Goal: Information Seeking & Learning: Learn about a topic

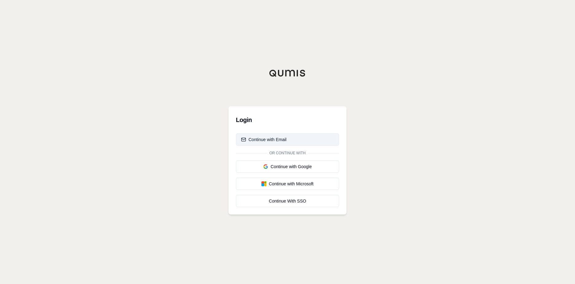
click at [285, 137] on div "Continue with Email" at bounding box center [263, 139] width 45 height 6
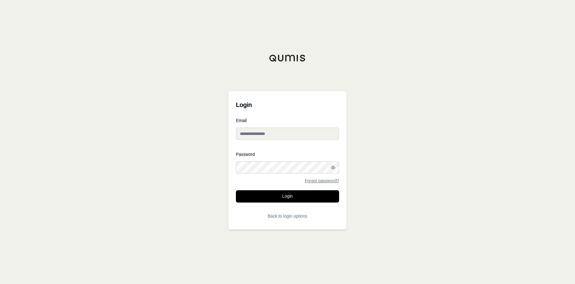
click at [258, 131] on input "Email" at bounding box center [287, 134] width 103 height 12
type input "**********"
click at [284, 199] on button "Login" at bounding box center [287, 196] width 103 height 12
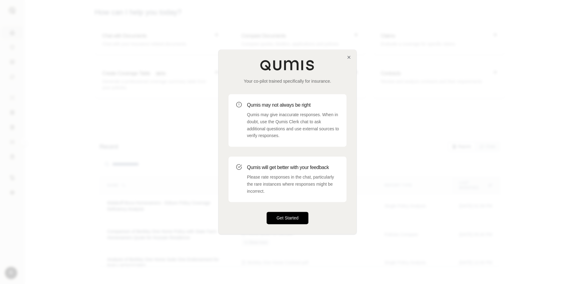
click at [287, 220] on button "Get Started" at bounding box center [288, 218] width 42 height 12
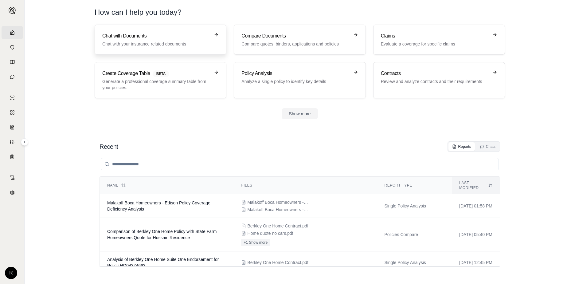
click at [166, 41] on p "Chat with your insurance related documents" at bounding box center [156, 44] width 108 height 6
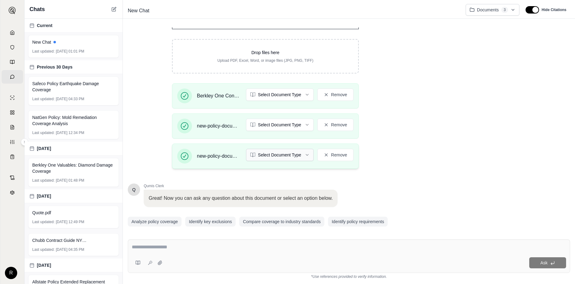
scroll to position [92, 0]
click at [306, 93] on html "Home Vault Prompts Chats Single Policy Comparisons Claims Custom Report Coverag…" at bounding box center [287, 142] width 575 height 284
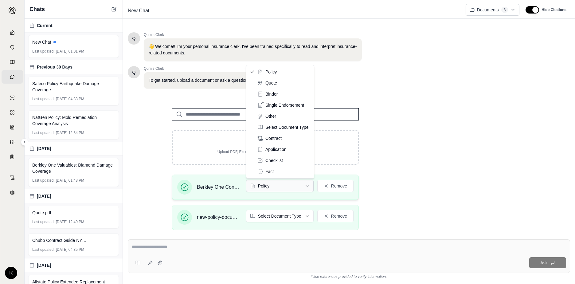
click at [309, 187] on html "Document type updated successfully Home Vault Prompts Chats Single Policy Compa…" at bounding box center [287, 142] width 575 height 284
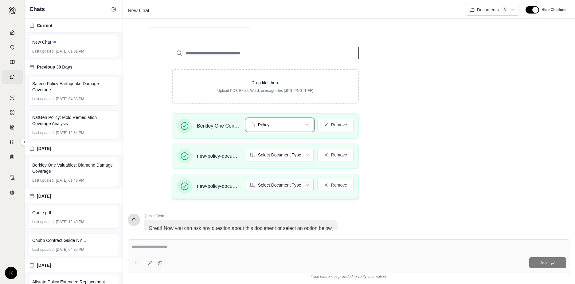
scroll to position [61, 0]
click at [308, 153] on html "Home Vault Prompts Chats Single Policy Comparisons Claims Custom Report Coverag…" at bounding box center [287, 142] width 575 height 284
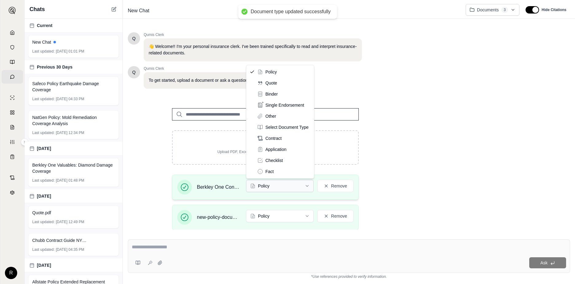
click at [308, 185] on html "Document type updated successfully Home Vault Prompts Chats Single Policy Compa…" at bounding box center [287, 142] width 575 height 284
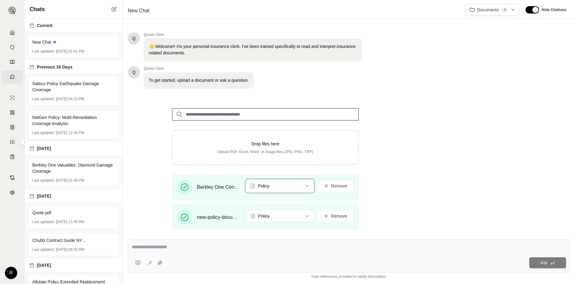
click at [308, 186] on html "Document type updated successfully Home Vault Prompts Chats Single Policy Compa…" at bounding box center [287, 142] width 575 height 284
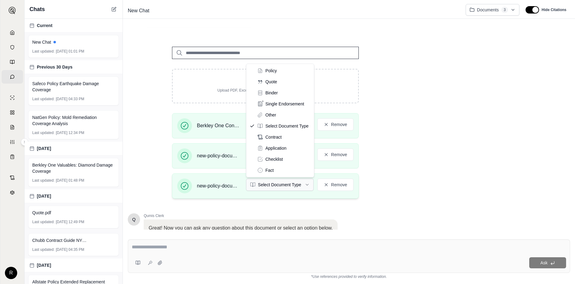
click at [308, 185] on html "Home Vault Prompts Chats Single Policy Comparisons Claims Custom Report Coverag…" at bounding box center [287, 142] width 575 height 284
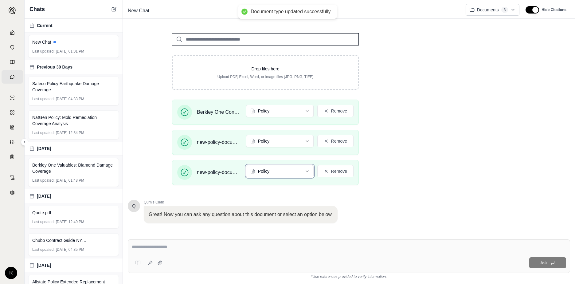
scroll to position [109, 0]
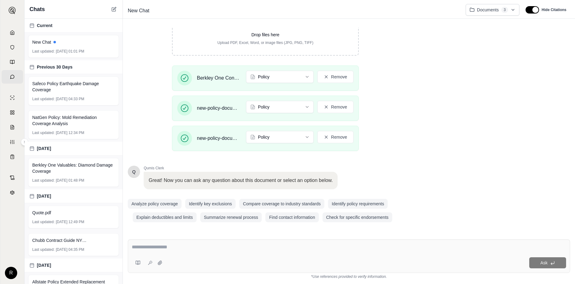
click at [183, 246] on textarea at bounding box center [349, 246] width 435 height 7
click at [178, 246] on textarea at bounding box center [349, 246] width 435 height 7
click at [181, 245] on textarea at bounding box center [349, 246] width 435 height 7
type textarea "*"
type textarea "**********"
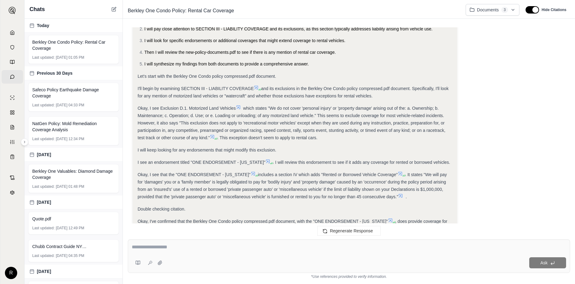
scroll to position [92, 0]
click at [514, 9] on html "Home Vault Prompts Chats Single Policy Comparisons Claims Custom Report Coverag…" at bounding box center [287, 142] width 575 height 284
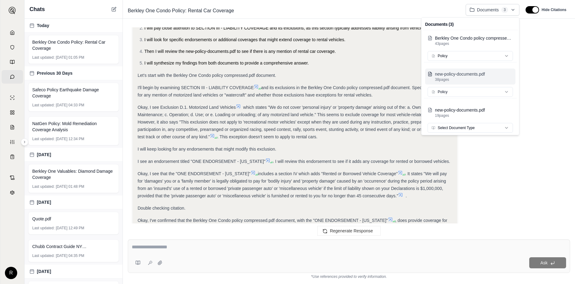
scroll to position [2, 0]
click at [254, 251] on html "Home Vault Prompts Chats Single Policy Comparisons Claims Custom Report Coverag…" at bounding box center [287, 142] width 575 height 284
click at [140, 242] on html "Home Vault Prompts Chats Single Policy Comparisons Claims Custom Report Coverag…" at bounding box center [287, 142] width 575 height 284
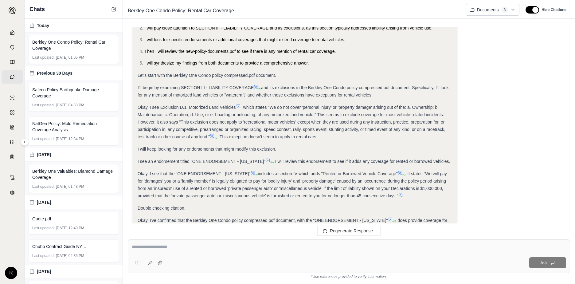
click at [142, 243] on textarea at bounding box center [349, 246] width 435 height 7
type textarea "**********"
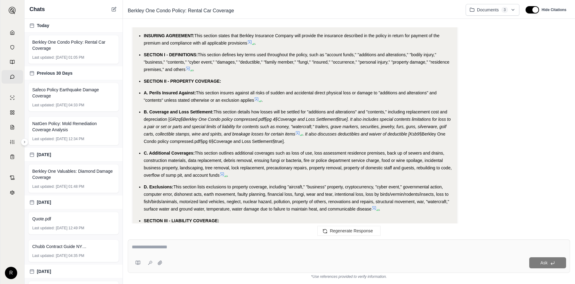
scroll to position [558, 0]
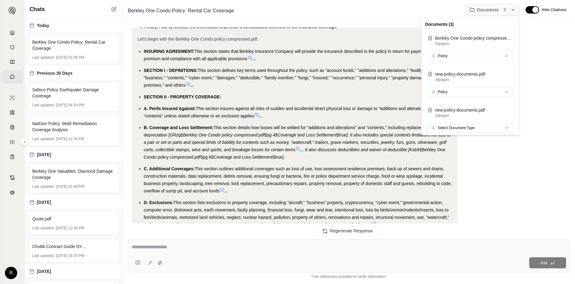
click at [516, 9] on html "Home Vault Prompts Chats Single Policy Comparisons Claims Custom Report Coverag…" at bounding box center [287, 142] width 575 height 284
click at [504, 37] on p "Berkley One Condo policy compressed.pdf" at bounding box center [474, 38] width 78 height 6
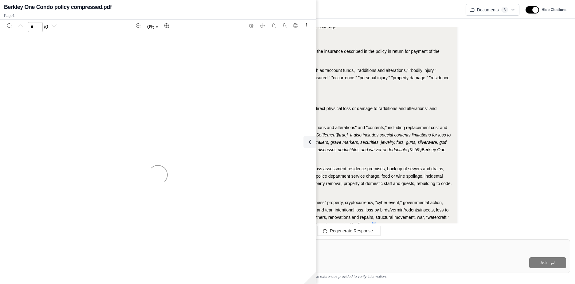
click at [351, 80] on li "SECTION I - DEFINITIONS: This section defines key terms used throughout the pol…" at bounding box center [298, 78] width 309 height 22
click at [310, 140] on icon at bounding box center [308, 141] width 7 height 7
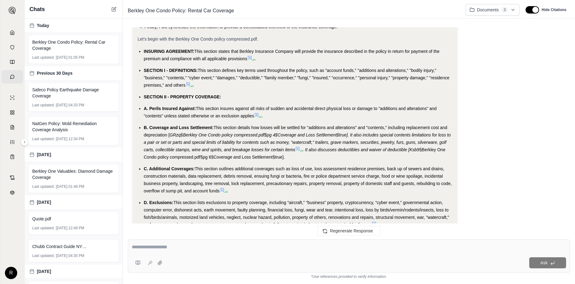
click at [262, 116] on icon at bounding box center [261, 117] width 4 height 4
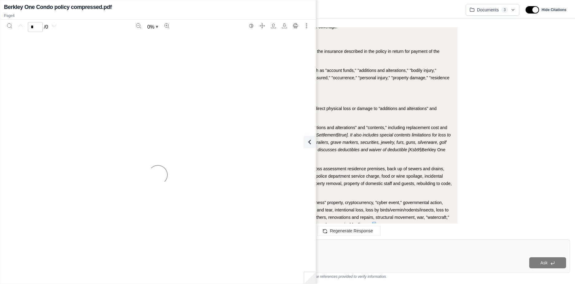
click at [366, 88] on li "SECTION I - DEFINITIONS: This section defines key terms used throughout the pol…" at bounding box center [298, 78] width 309 height 22
type input "*"
click at [311, 139] on icon at bounding box center [308, 141] width 7 height 7
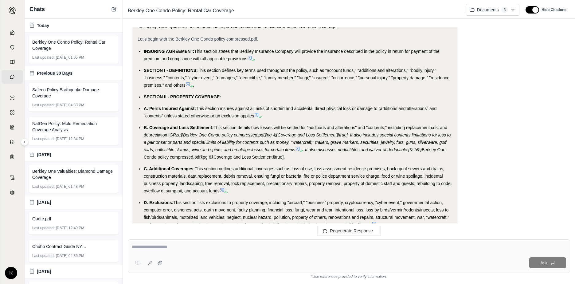
click at [411, 144] on span "GRzq§Berkley One Condo policy compressed.pdf§pg 4§Coverage and Loss Settlement§…" at bounding box center [297, 142] width 307 height 20
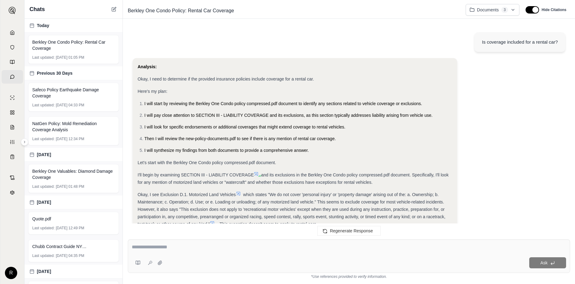
scroll to position [0, 0]
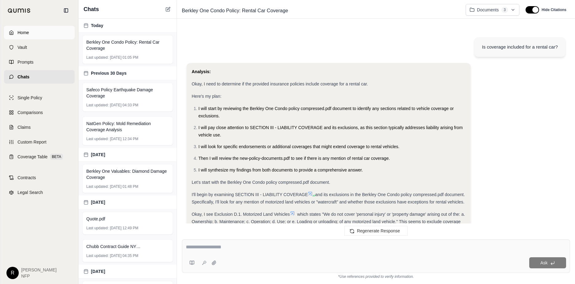
click at [9, 32] on icon at bounding box center [11, 32] width 5 height 5
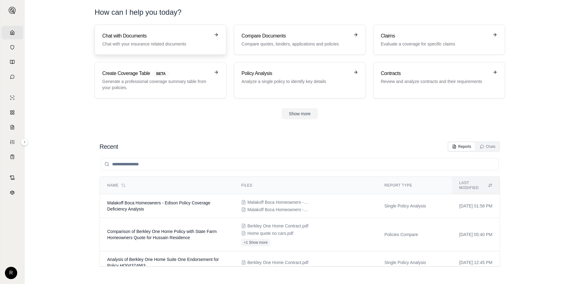
click at [120, 39] on h3 "Chat with Documents" at bounding box center [156, 35] width 108 height 7
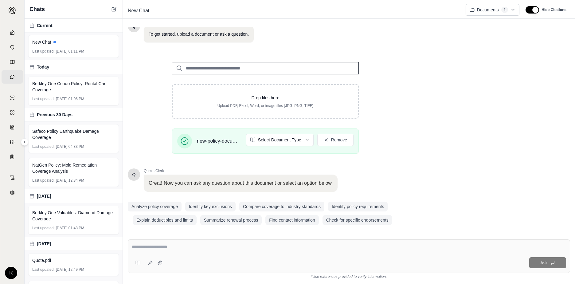
scroll to position [49, 0]
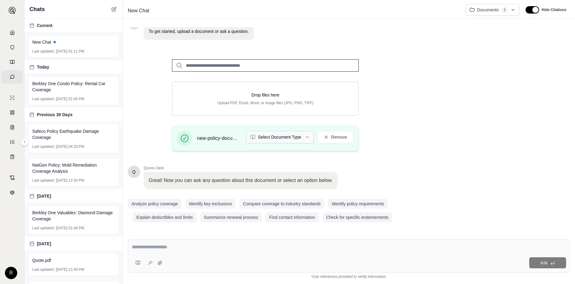
click at [276, 136] on html "Home Vault Prompts Chats Single Policy Comparisons Claims Custom Report Coverag…" at bounding box center [287, 142] width 575 height 284
click at [148, 247] on textarea at bounding box center [349, 246] width 435 height 7
type textarea "**********"
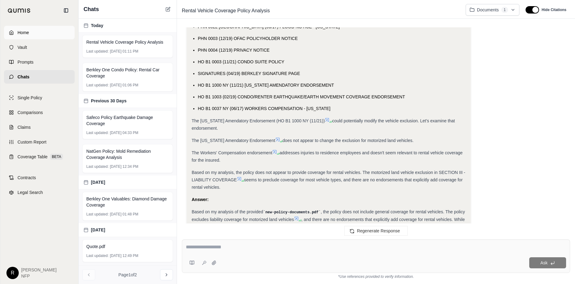
scroll to position [497, 0]
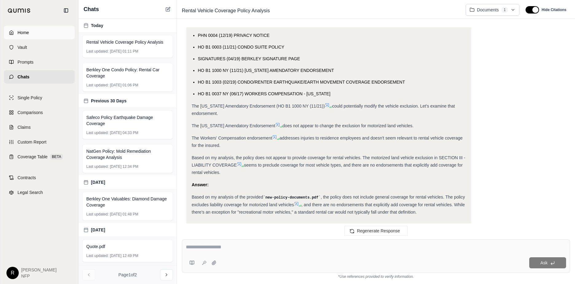
click at [25, 34] on span "Home" at bounding box center [23, 33] width 11 height 6
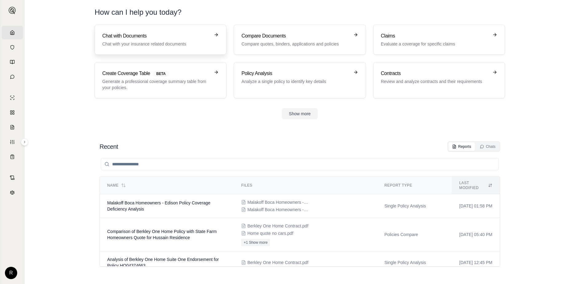
click at [137, 39] on h3 "Chat with Documents" at bounding box center [156, 35] width 108 height 7
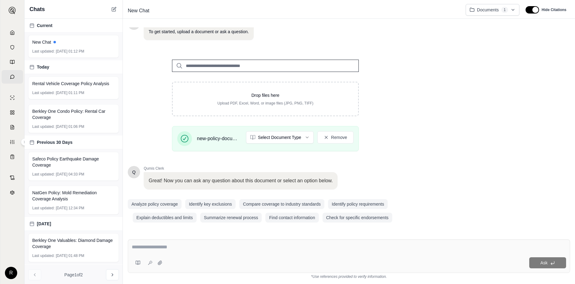
scroll to position [49, 0]
click at [177, 248] on textarea at bounding box center [349, 246] width 435 height 7
type textarea "**********"
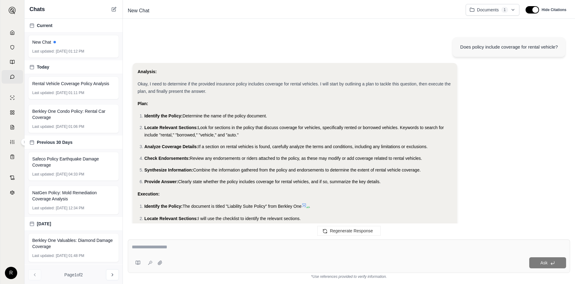
scroll to position [510, 0]
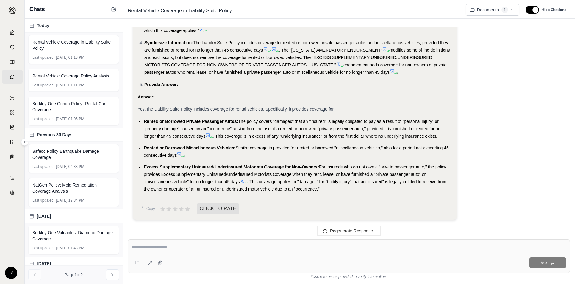
click at [243, 154] on li "Rented or Borrowed Miscellaneous Vehicles: Similar coverage is provided for ren…" at bounding box center [298, 151] width 309 height 15
click at [225, 145] on li "Rented or Borrowed Miscellaneous Vehicles: Similar coverage is provided for ren…" at bounding box center [298, 151] width 309 height 15
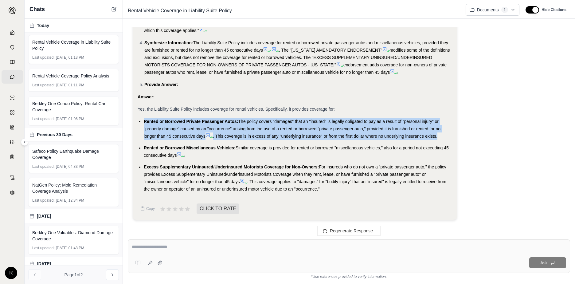
drag, startPoint x: 144, startPoint y: 121, endPoint x: 444, endPoint y: 134, distance: 300.3
click at [444, 134] on li "Rented or Borrowed Private Passenger Autos: The policy covers "damages" that an…" at bounding box center [298, 129] width 309 height 22
copy li "Rented or Borrowed Private Passenger Autos: The policy covers "damages" that an…"
click at [308, 126] on span "The policy covers "damages" that an "insured" is legally obligated to pay as a …" at bounding box center [292, 129] width 297 height 20
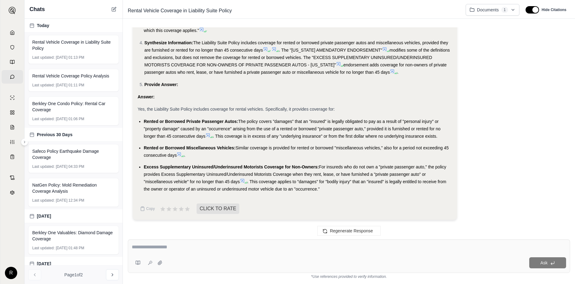
click at [210, 135] on icon at bounding box center [211, 137] width 4 height 4
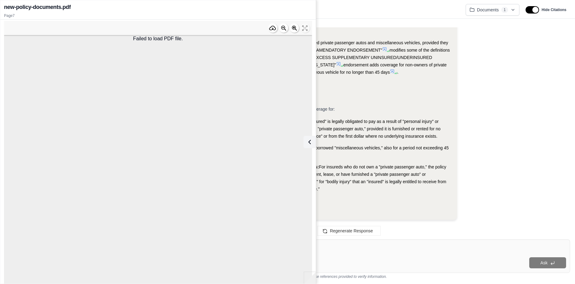
click at [341, 76] on ol "Synthesize Information: The Liability Suite Policy includes coverage for rented…" at bounding box center [295, 63] width 315 height 49
click at [308, 141] on icon at bounding box center [308, 141] width 7 height 7
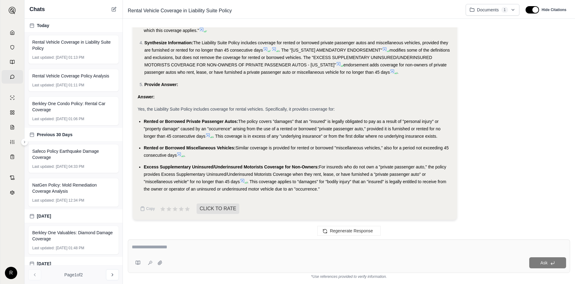
click at [209, 136] on icon at bounding box center [208, 135] width 4 height 4
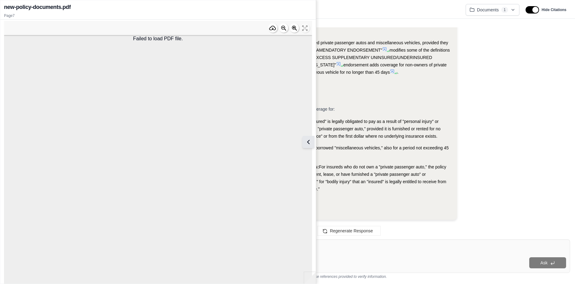
click at [310, 143] on icon at bounding box center [308, 141] width 7 height 7
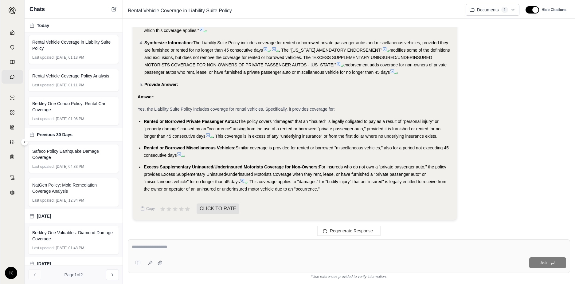
click at [167, 249] on textarea at bounding box center [349, 246] width 435 height 7
type textarea "**********"
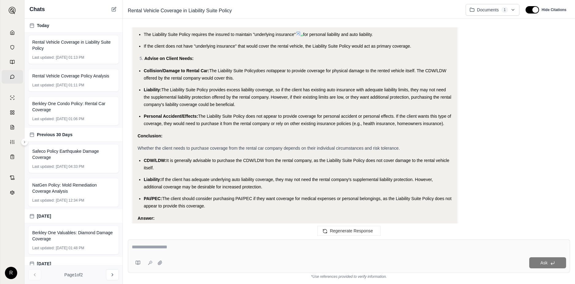
scroll to position [1106, 0]
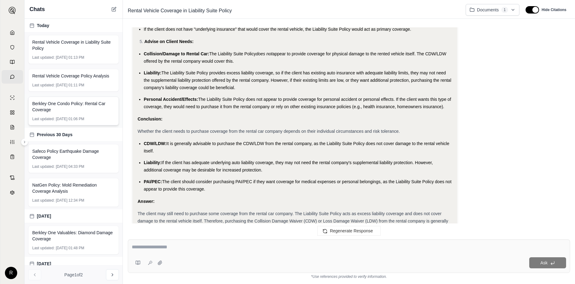
click at [88, 114] on div "Berkley One Condo Policy: Rental Car Coverage Last updated: [DATE] 01:06 PM" at bounding box center [73, 111] width 91 height 29
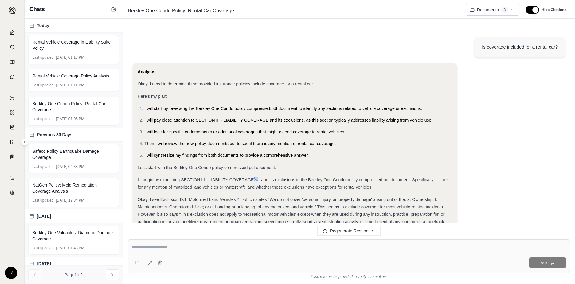
scroll to position [1196, 0]
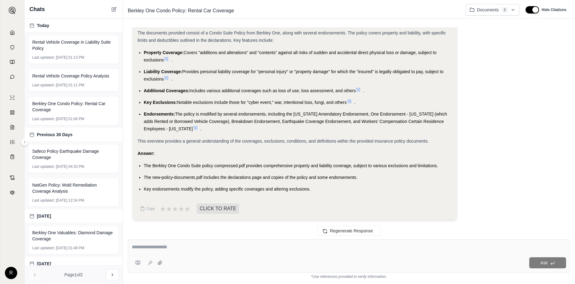
click at [179, 113] on span "The policy is modified by several endorsements, including the [US_STATE] Amenda…" at bounding box center [295, 122] width 303 height 20
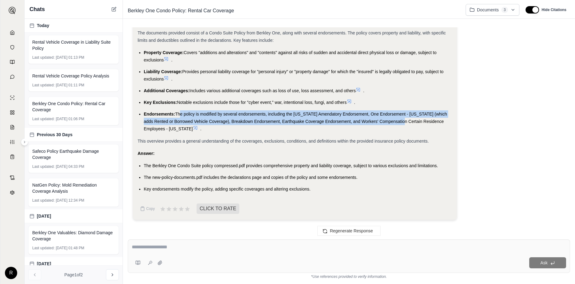
drag, startPoint x: 179, startPoint y: 113, endPoint x: 400, endPoint y: 120, distance: 222.0
click at [400, 120] on span "The policy is modified by several endorsements, including the [US_STATE] Amenda…" at bounding box center [295, 122] width 303 height 20
drag, startPoint x: 400, startPoint y: 120, endPoint x: 387, endPoint y: 113, distance: 15.1
click at [387, 113] on span "The policy is modified by several endorsements, including the [US_STATE] Amenda…" at bounding box center [295, 122] width 303 height 20
click at [409, 114] on span "The policy is modified by several endorsements, including the [US_STATE] Amenda…" at bounding box center [295, 122] width 303 height 20
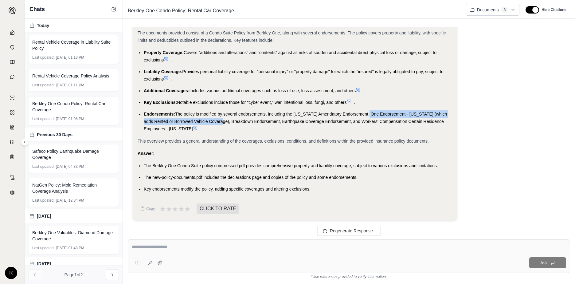
drag, startPoint x: 367, startPoint y: 112, endPoint x: 218, endPoint y: 122, distance: 148.8
click at [218, 122] on span "The policy is modified by several endorsements, including the [US_STATE] Amenda…" at bounding box center [295, 122] width 303 height 20
click at [201, 245] on textarea at bounding box center [349, 246] width 435 height 7
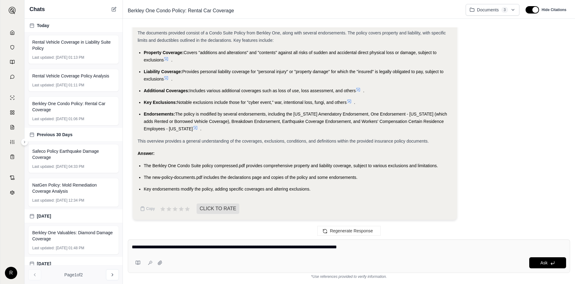
type textarea "**********"
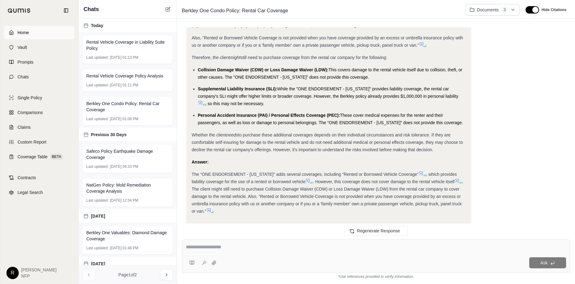
scroll to position [1995, 0]
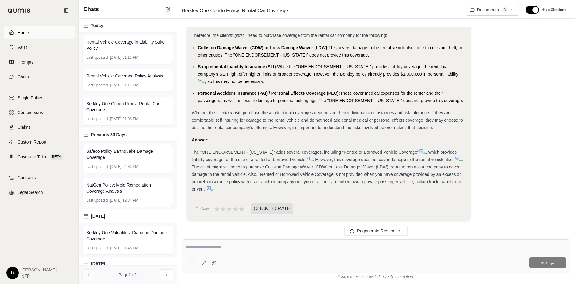
click at [10, 32] on icon at bounding box center [11, 32] width 5 height 5
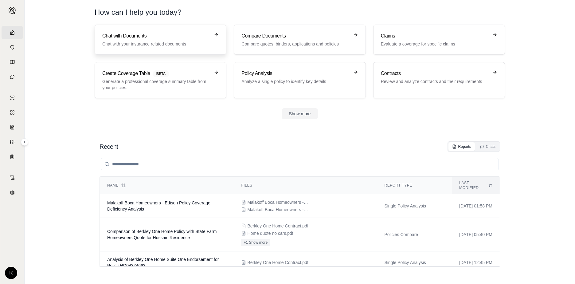
click at [160, 37] on h3 "Chat with Documents" at bounding box center [156, 35] width 108 height 7
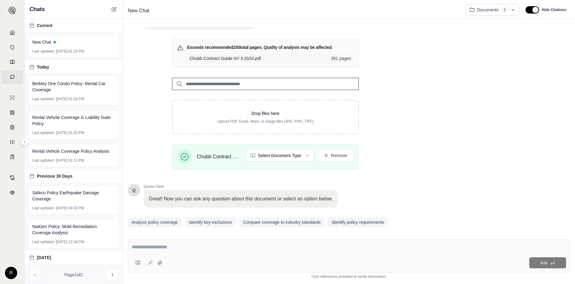
scroll to position [78, 0]
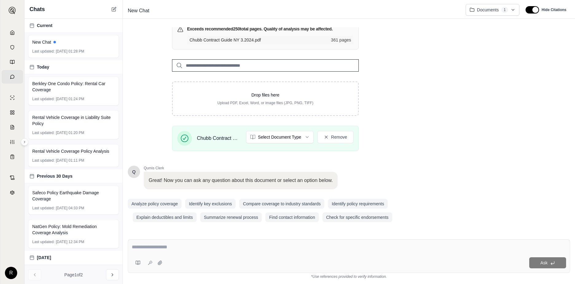
click at [157, 245] on textarea at bounding box center [349, 246] width 435 height 7
type textarea "**********"
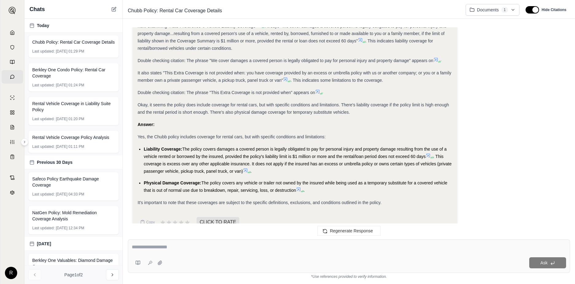
scroll to position [270, 0]
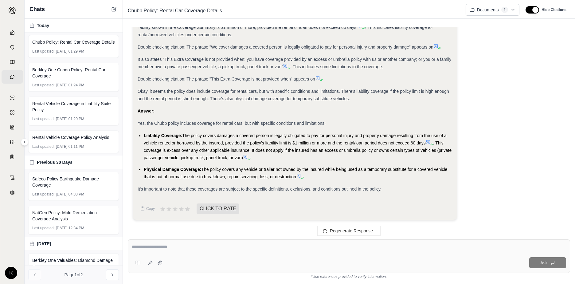
click at [167, 249] on textarea at bounding box center [349, 246] width 435 height 7
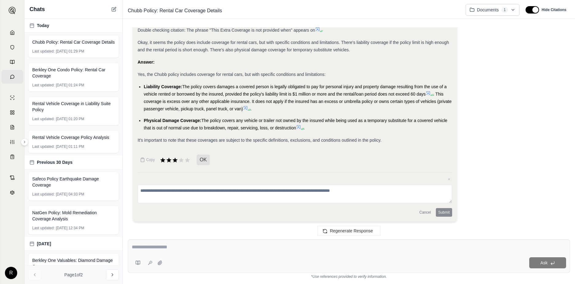
scroll to position [321, 0]
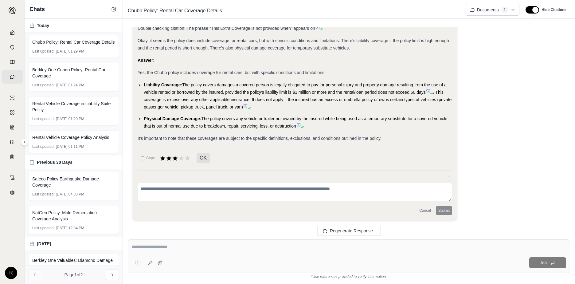
click at [187, 247] on textarea at bounding box center [349, 246] width 435 height 7
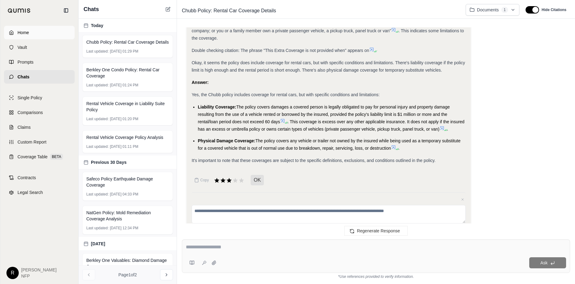
click at [12, 32] on link "Home" at bounding box center [39, 33] width 71 height 14
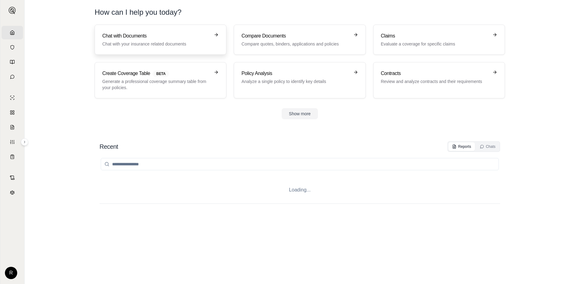
click at [111, 38] on h3 "Chat with Documents" at bounding box center [156, 35] width 108 height 7
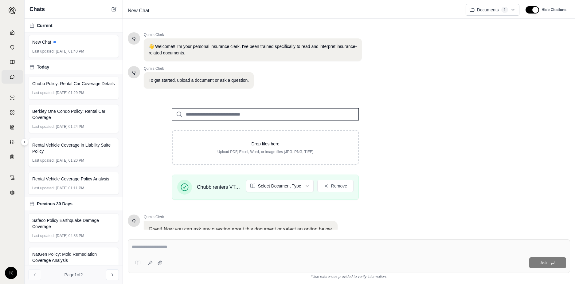
scroll to position [49, 0]
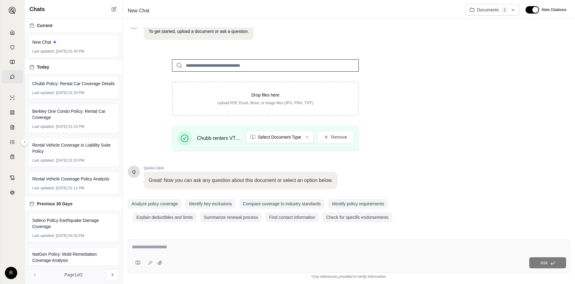
click at [169, 246] on textarea at bounding box center [349, 246] width 435 height 7
type textarea "**********"
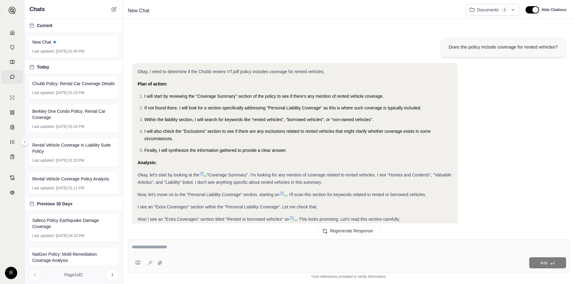
scroll to position [213, 0]
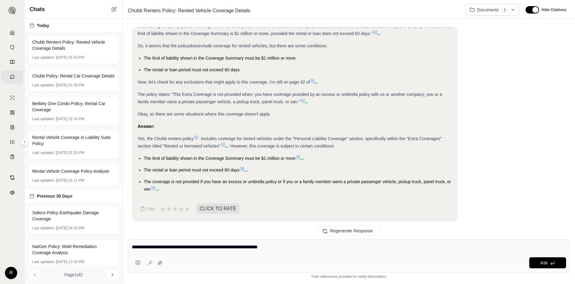
type textarea "**********"
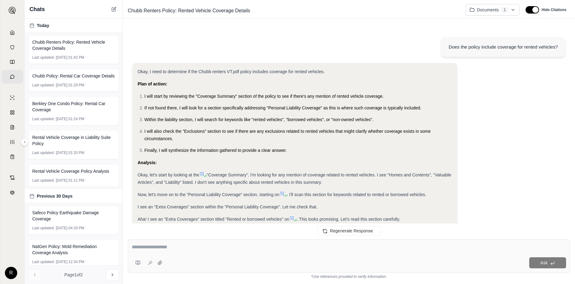
scroll to position [683, 0]
